Goal: Information Seeking & Learning: Learn about a topic

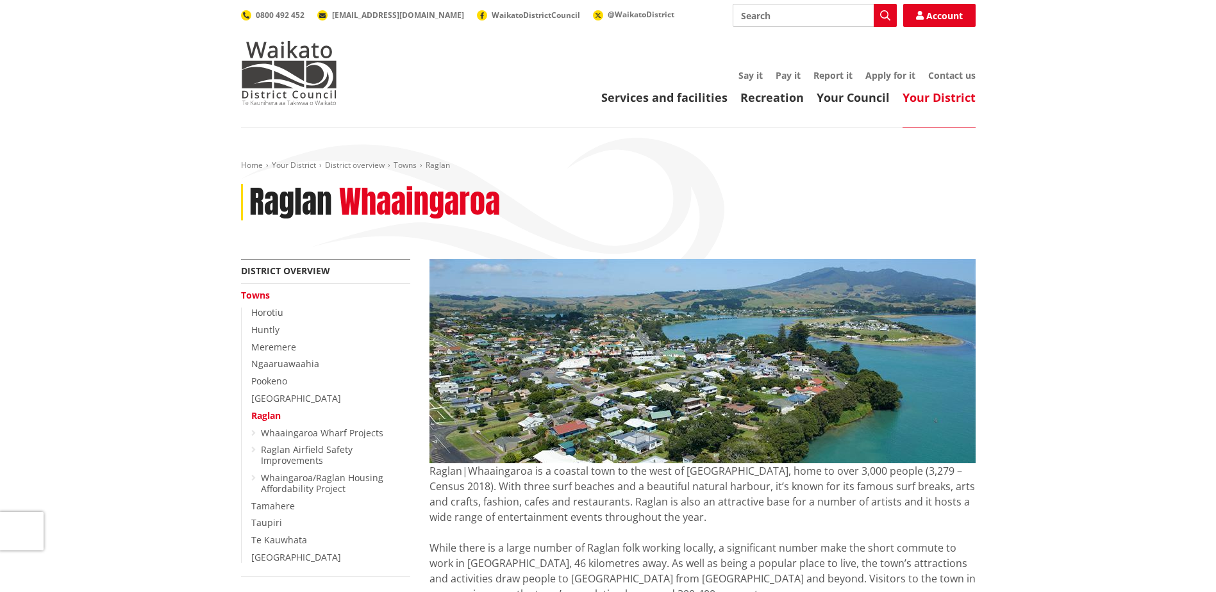
click at [266, 414] on link "Raglan" at bounding box center [265, 416] width 29 height 12
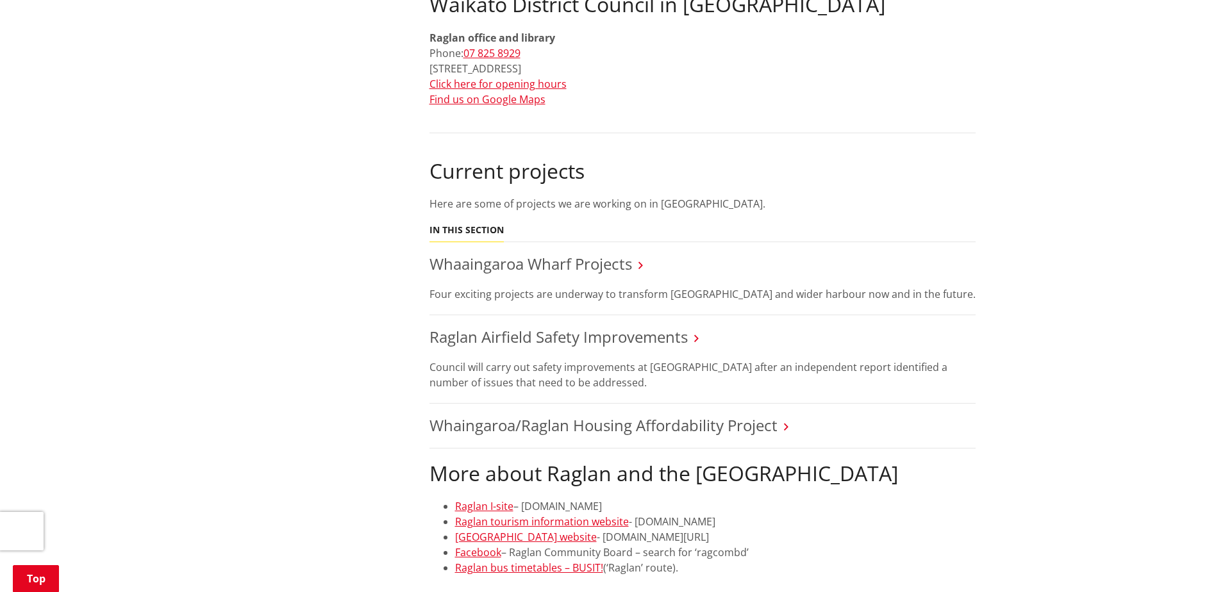
scroll to position [705, 0]
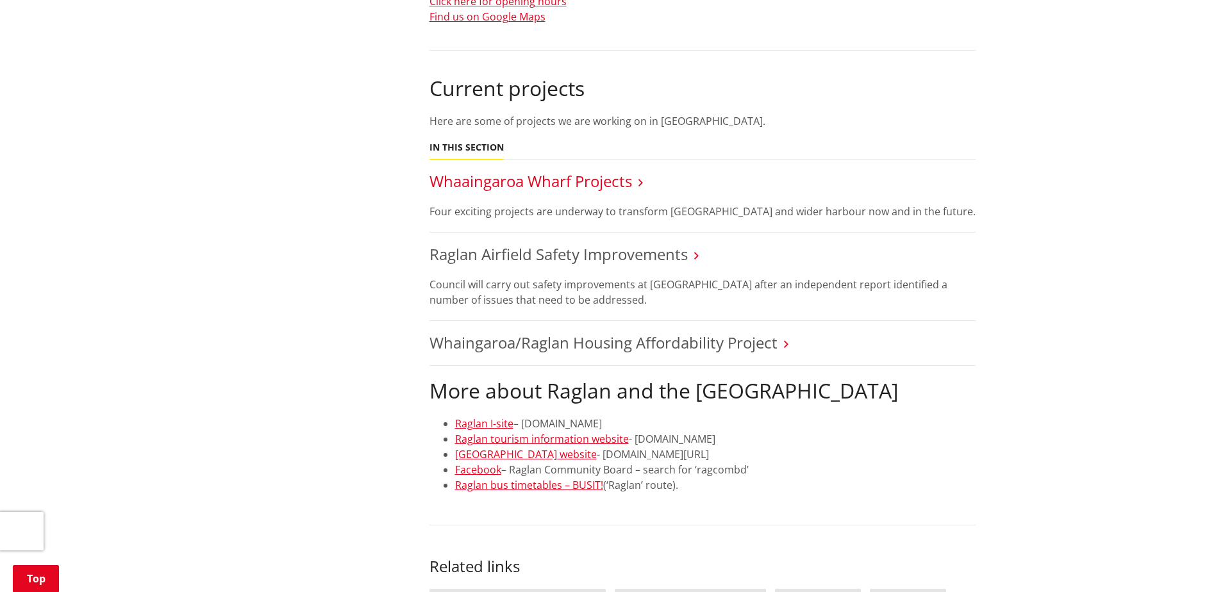
click at [623, 180] on link "Whaaingaroa Wharf Projects" at bounding box center [531, 181] width 203 height 21
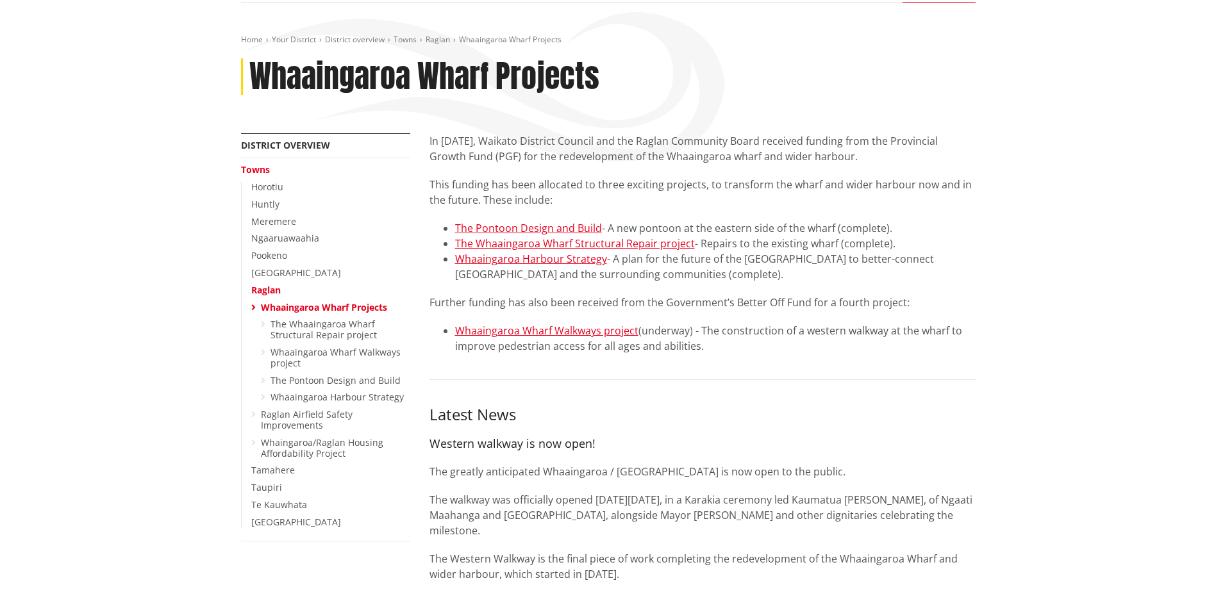
scroll to position [128, 0]
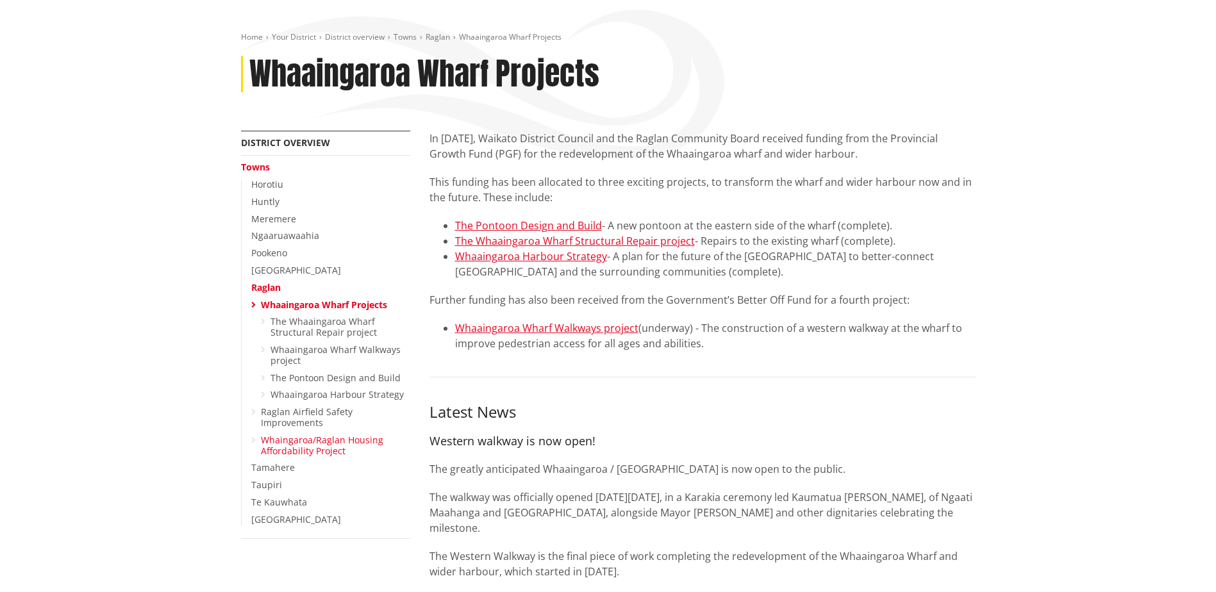
click at [297, 447] on link "Whaingaroa/Raglan Housing Affordability Project" at bounding box center [322, 445] width 122 height 23
